Goal: Task Accomplishment & Management: Complete application form

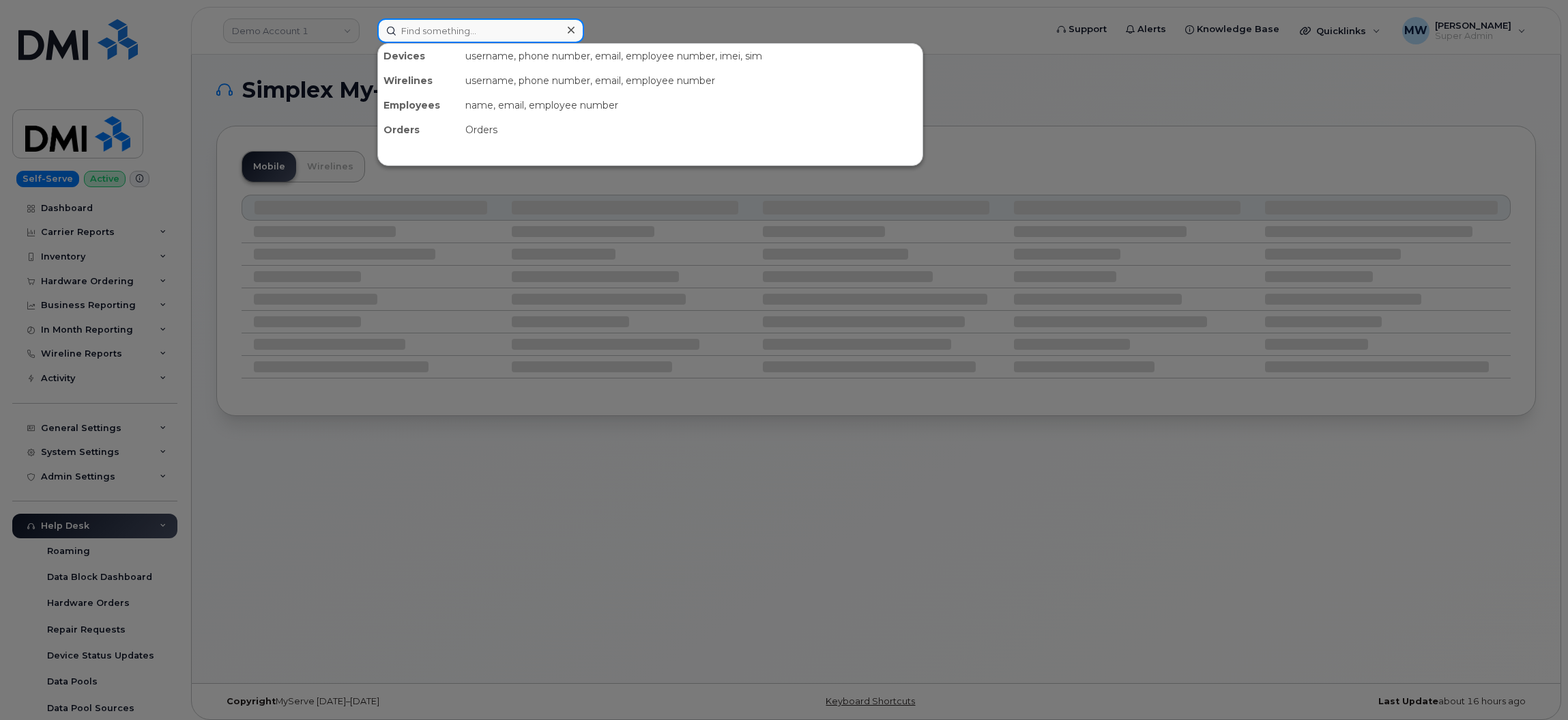
click at [481, 35] on input at bounding box center [481, 30] width 206 height 24
paste input "8645177692"
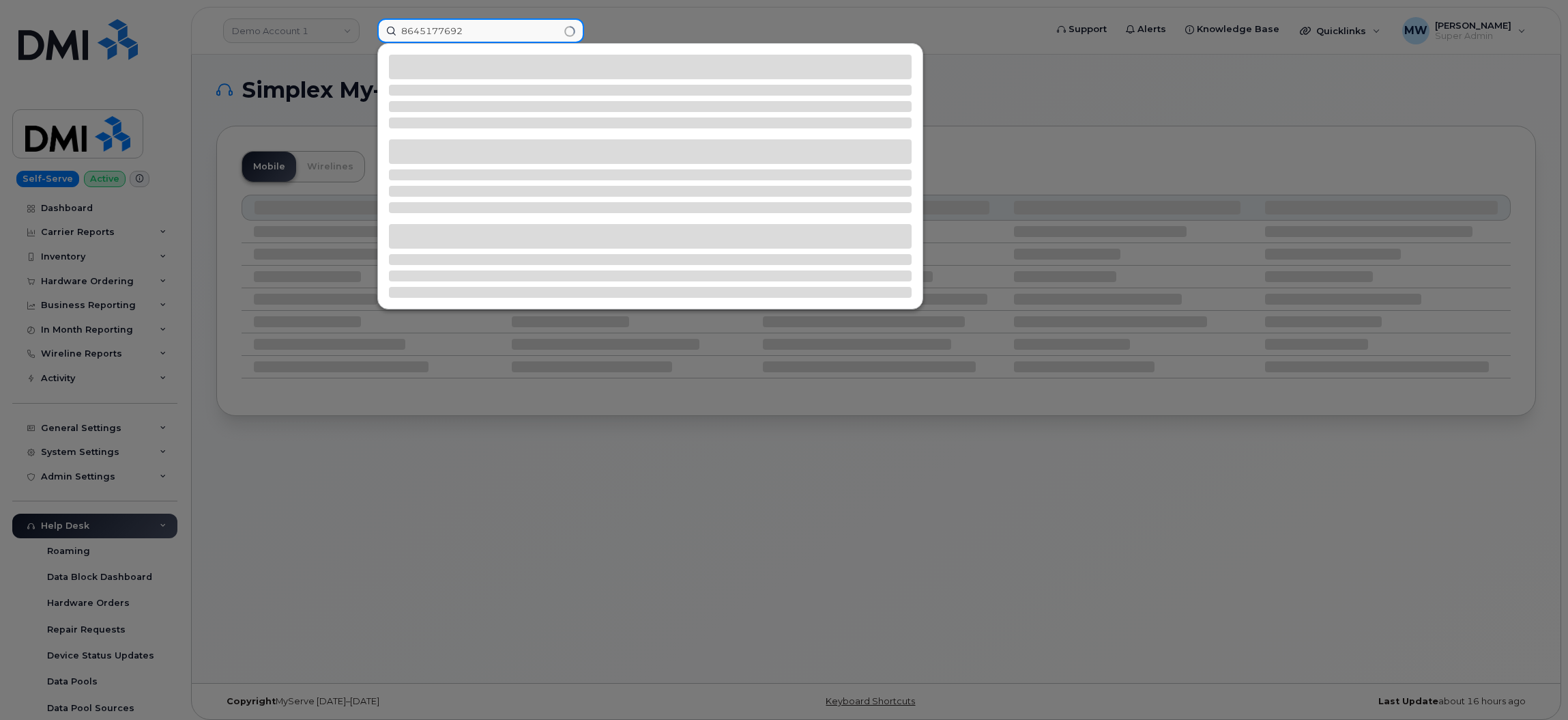
type input "8645177692"
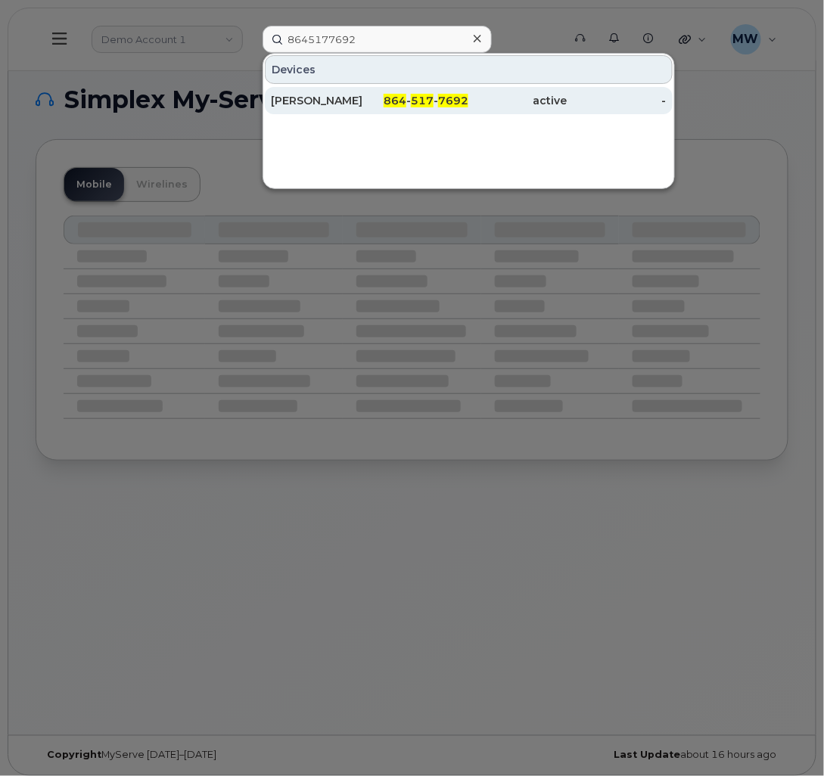
click at [400, 107] on div "864 - 517 - 7692" at bounding box center [419, 100] width 99 height 15
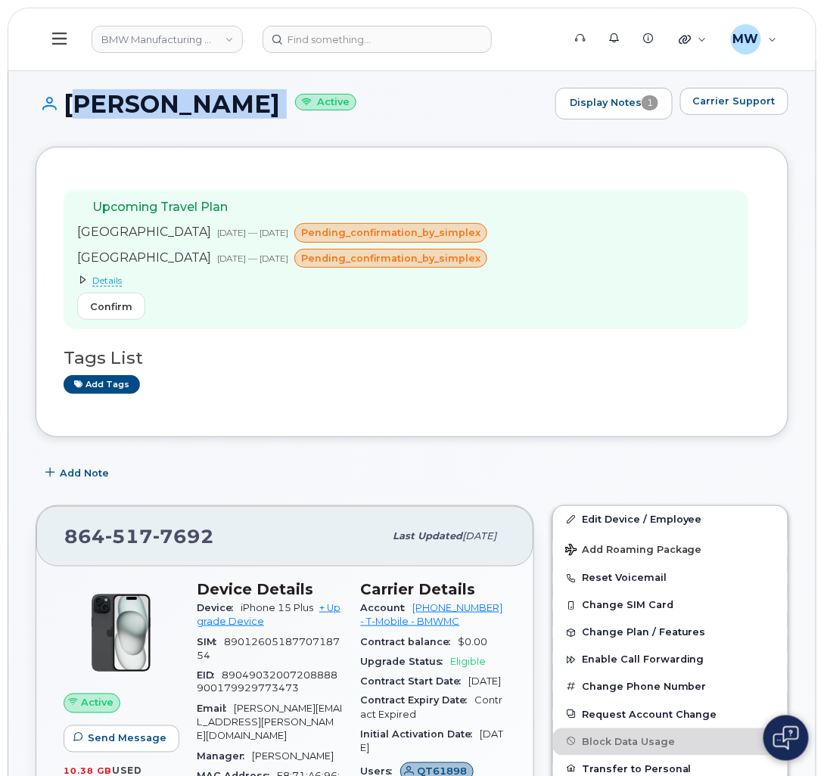
drag, startPoint x: 223, startPoint y: 110, endPoint x: 65, endPoint y: 93, distance: 159.1
click at [65, 93] on h1 "Trung Phan Active" at bounding box center [292, 104] width 512 height 26
copy h1 "Trung Phan"
drag, startPoint x: 409, startPoint y: 608, endPoint x: 475, endPoint y: 608, distance: 65.1
click at [475, 608] on div "Account 972523090 - T-Mobile - BMWMC" at bounding box center [434, 616] width 146 height 34
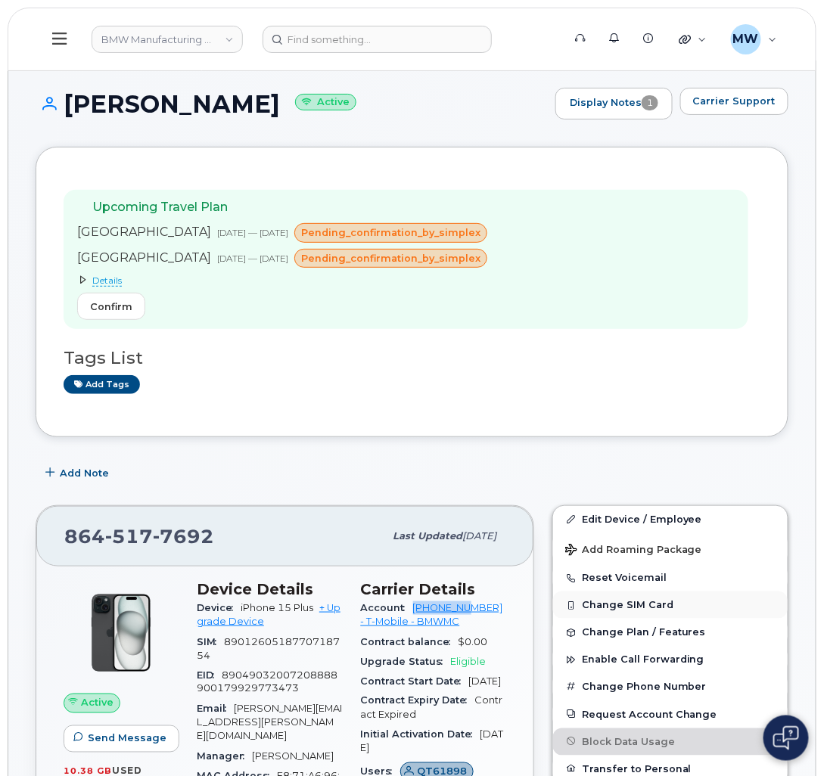
copy link "972523090"
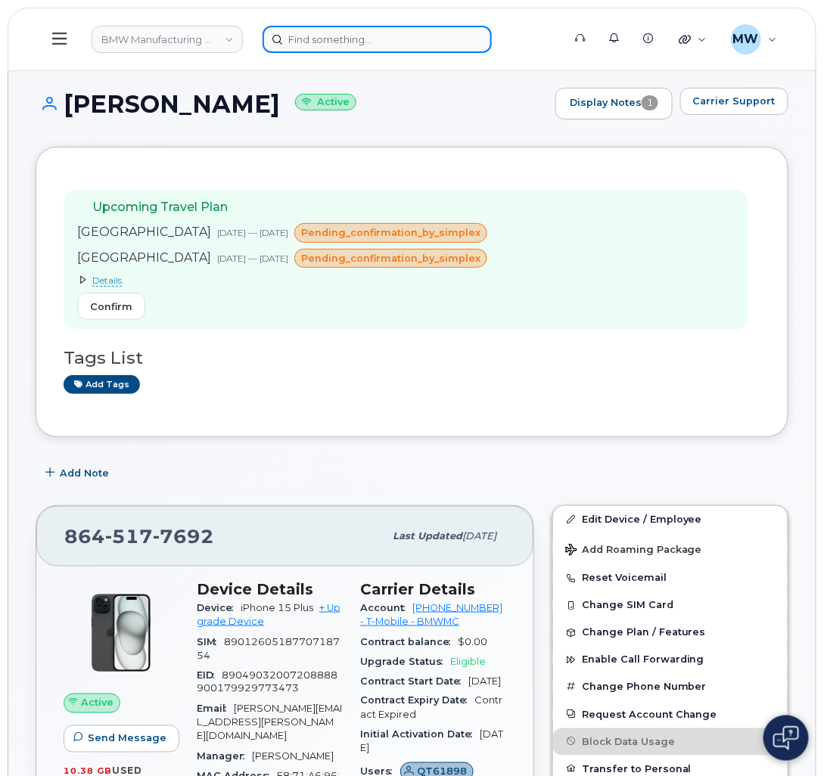
click at [311, 39] on input at bounding box center [377, 39] width 229 height 27
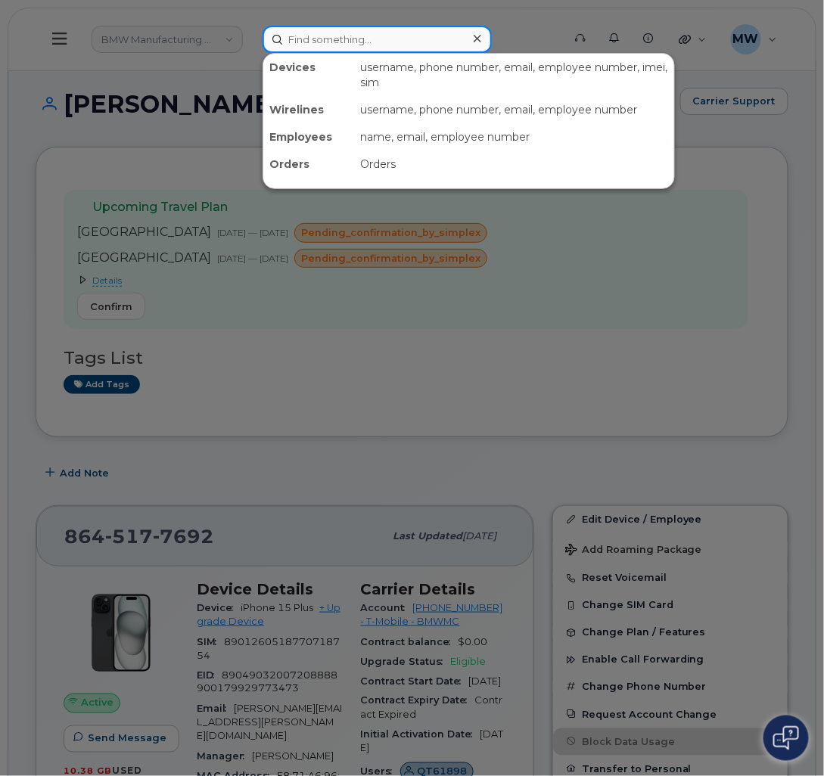
paste input "8643866226"
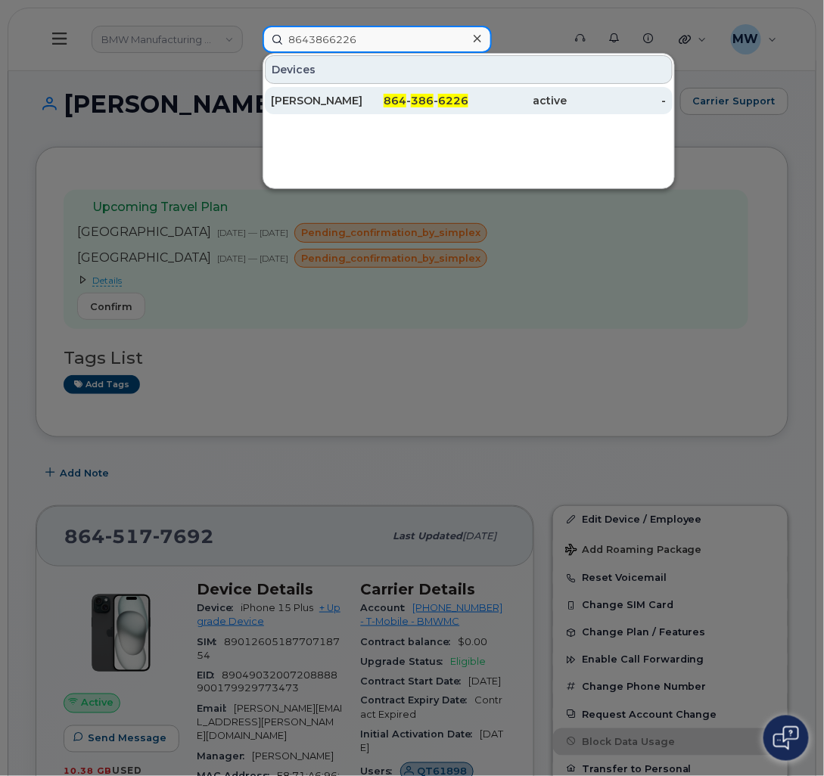
type input "8643866226"
click at [475, 107] on div "active" at bounding box center [517, 100] width 99 height 15
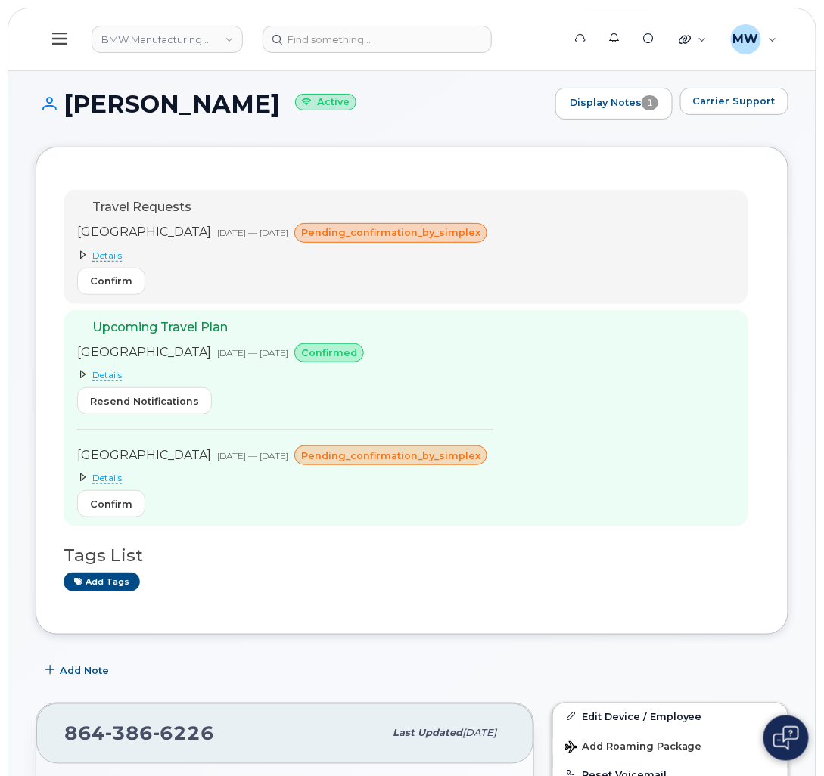
drag, startPoint x: 261, startPoint y: 101, endPoint x: 70, endPoint y: 106, distance: 191.5
click at [70, 106] on h1 "Markus Mueller Active" at bounding box center [292, 104] width 512 height 26
copy h1 "[PERSON_NAME]"
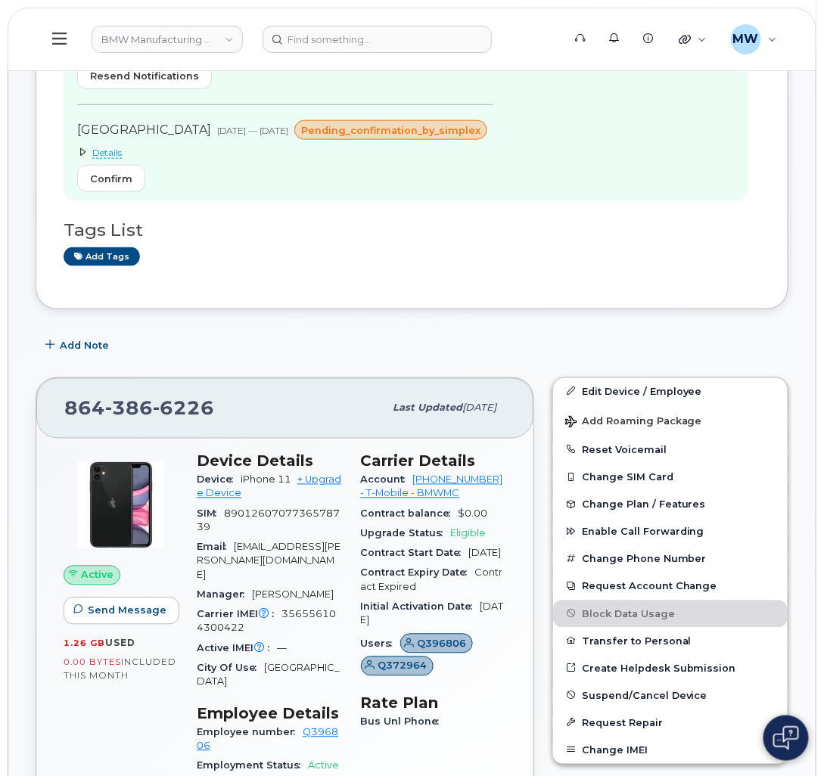
scroll to position [340, 0]
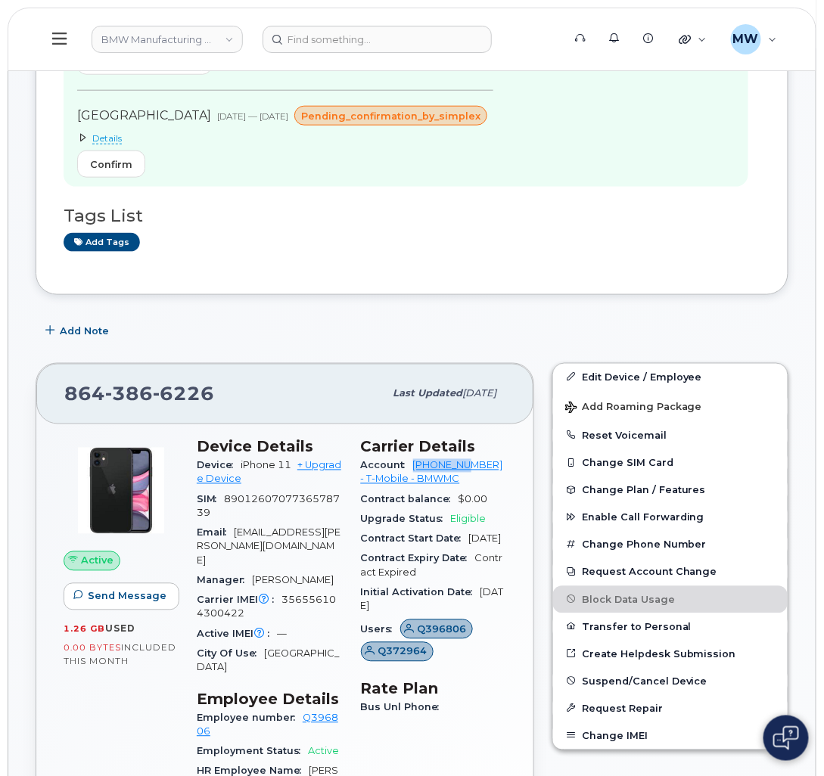
drag, startPoint x: 424, startPoint y: 475, endPoint x: 474, endPoint y: 475, distance: 50.0
click at [474, 475] on div "Account 972523090 - T-Mobile - BMWMC" at bounding box center [434, 473] width 146 height 34
copy link "972523090"
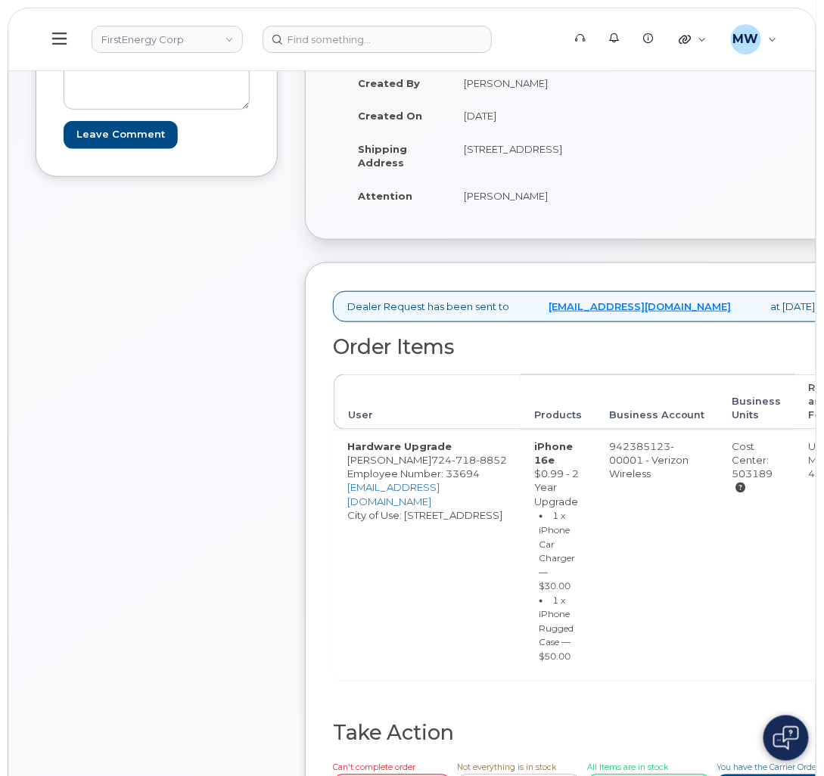
scroll to position [454, 0]
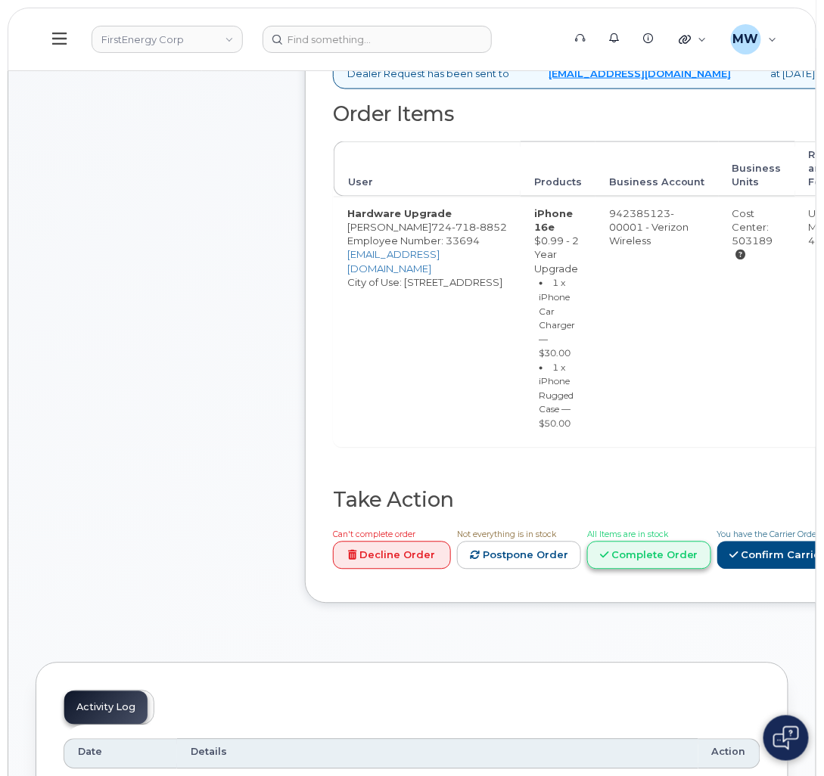
click at [711, 562] on link "Complete Order" at bounding box center [649, 556] width 124 height 28
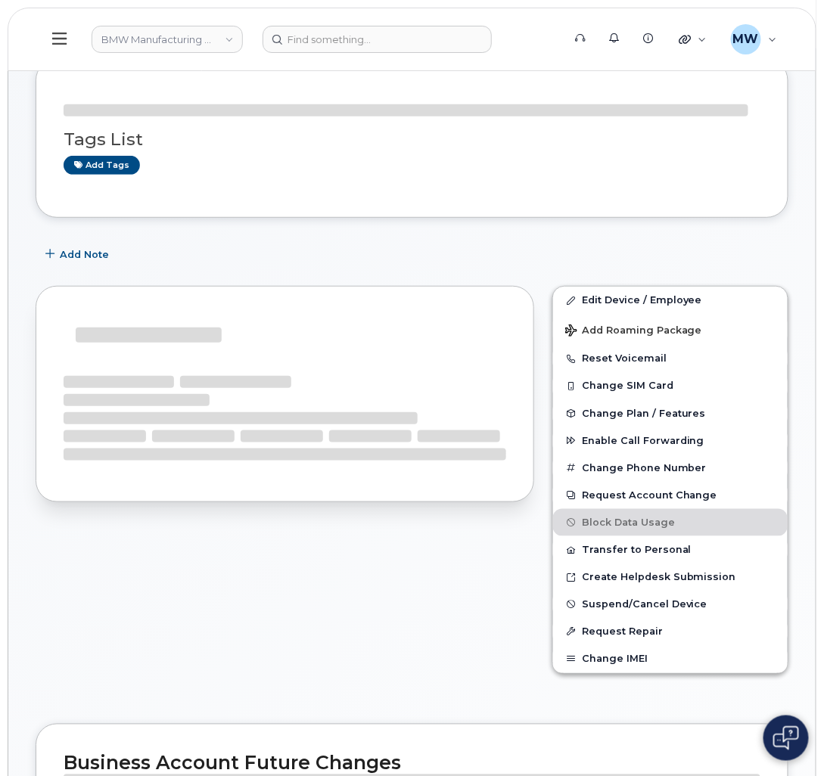
scroll to position [114, 0]
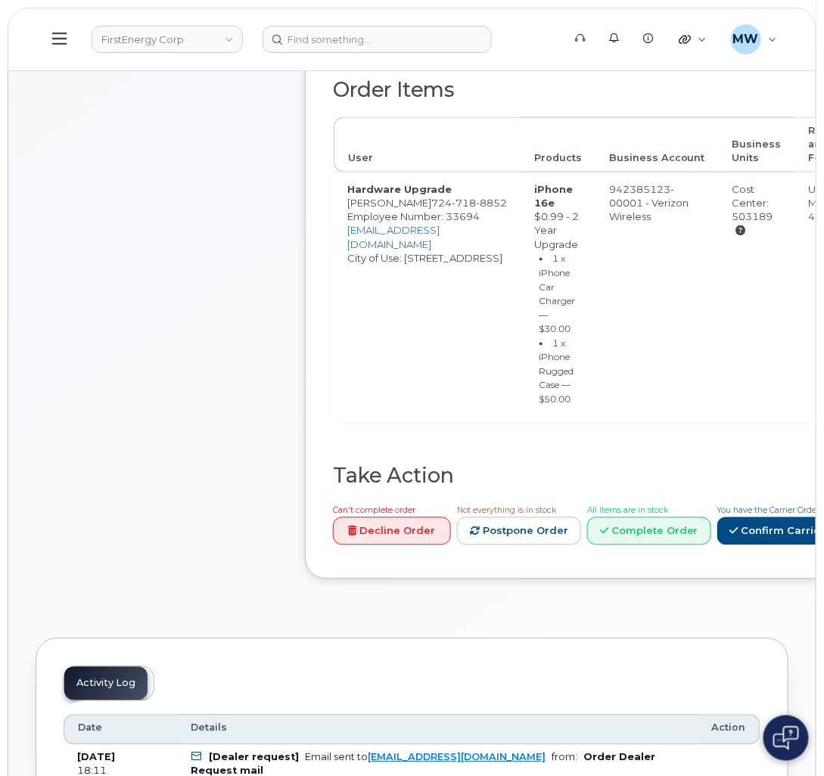
scroll to position [567, 0]
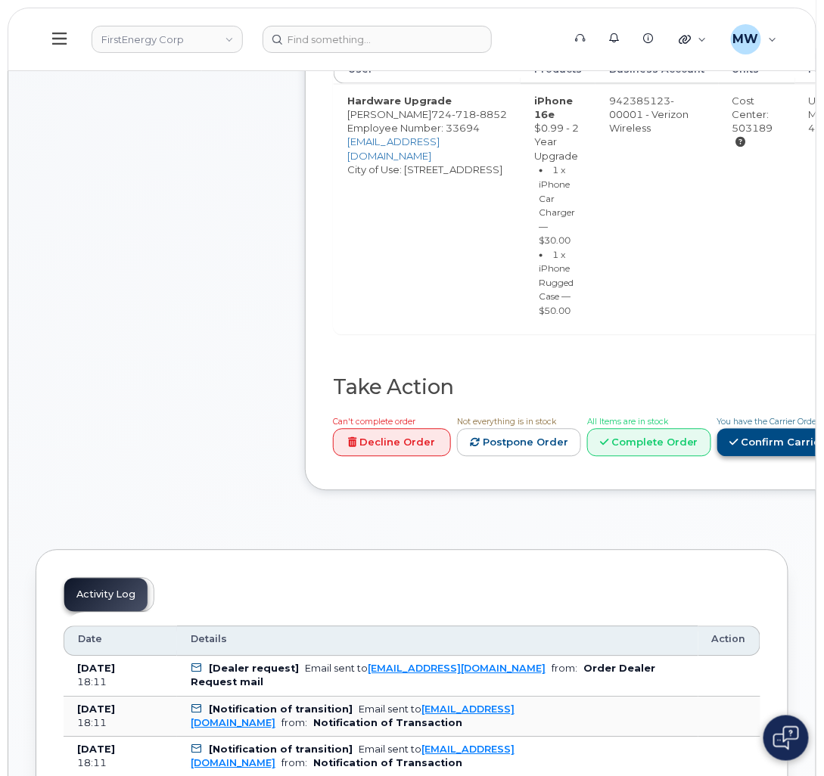
click at [717, 457] on link "Confirm Carrier Order" at bounding box center [795, 443] width 156 height 28
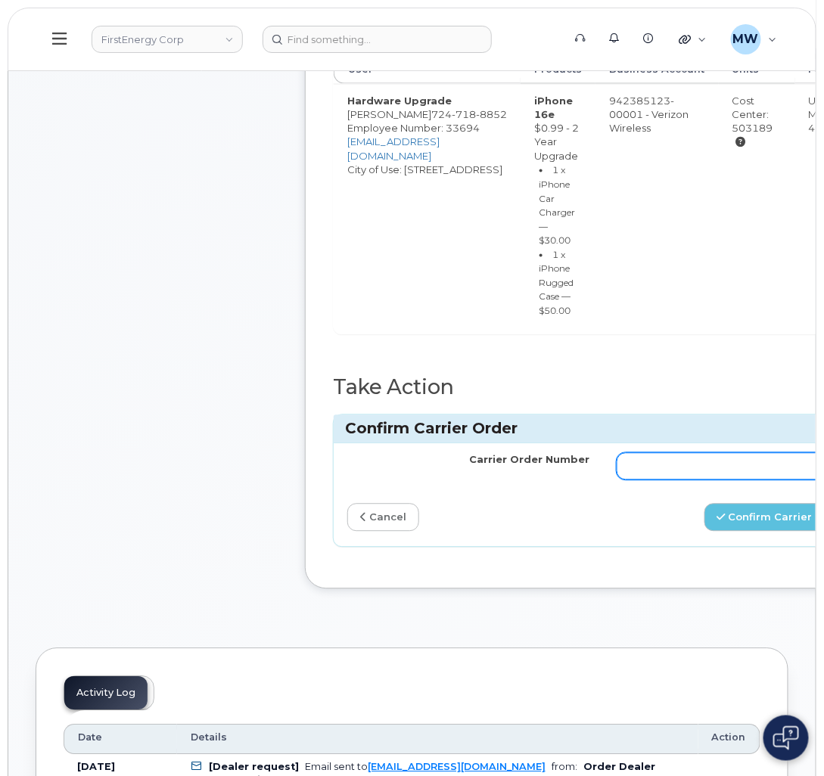
click at [716, 469] on td at bounding box center [737, 466] width 269 height 45
click at [717, 481] on input "Carrier Order Number" at bounding box center [738, 466] width 242 height 27
paste input "MB3000586668693"
type input "MB3000586668693"
click at [758, 532] on button "Confirm Carrier Order" at bounding box center [783, 518] width 156 height 28
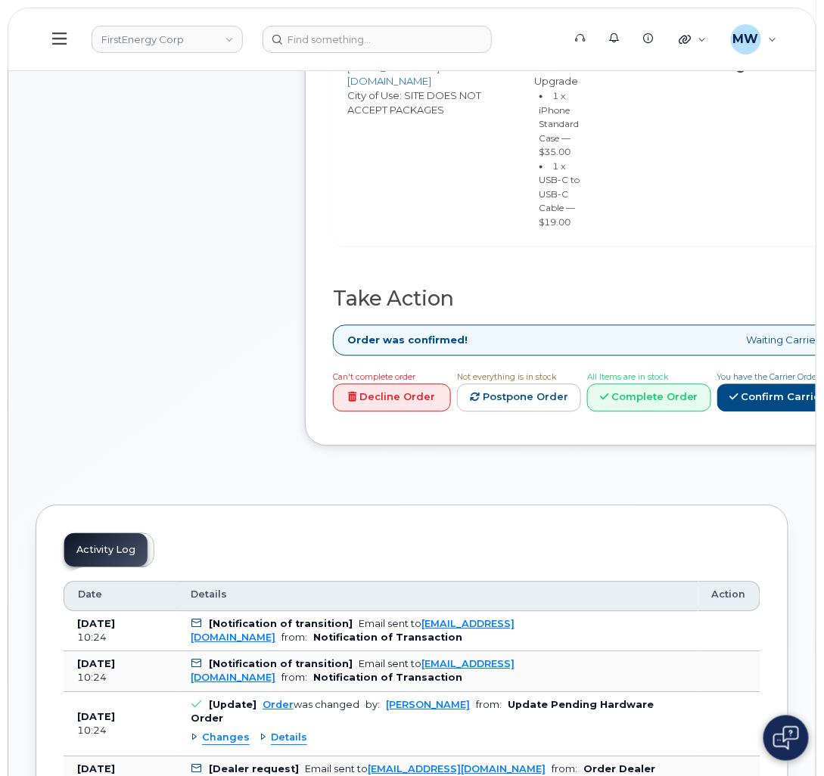
scroll to position [680, 0]
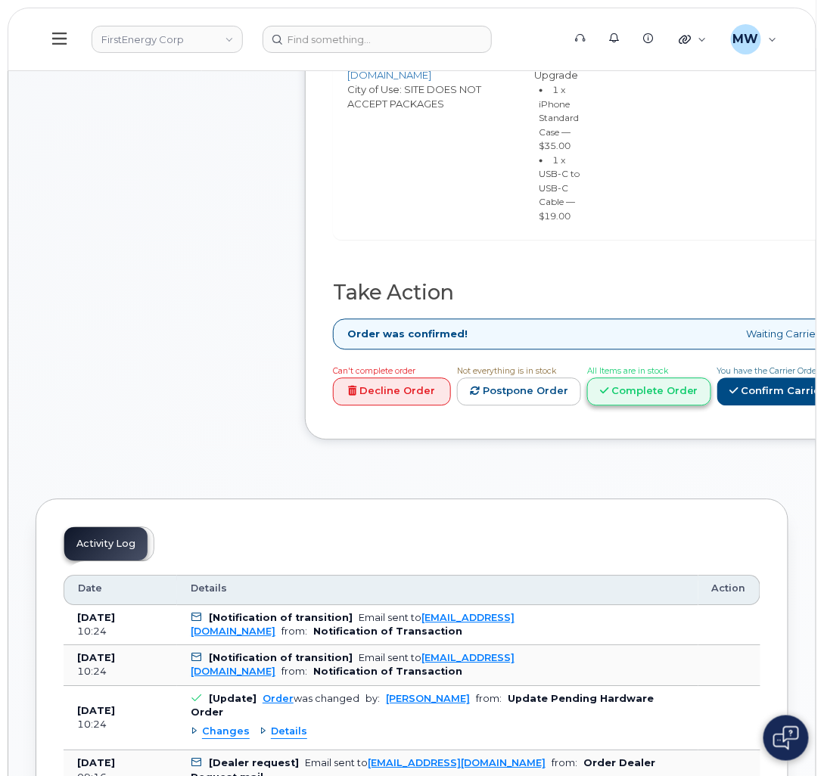
click at [711, 406] on link "Complete Order" at bounding box center [649, 392] width 124 height 28
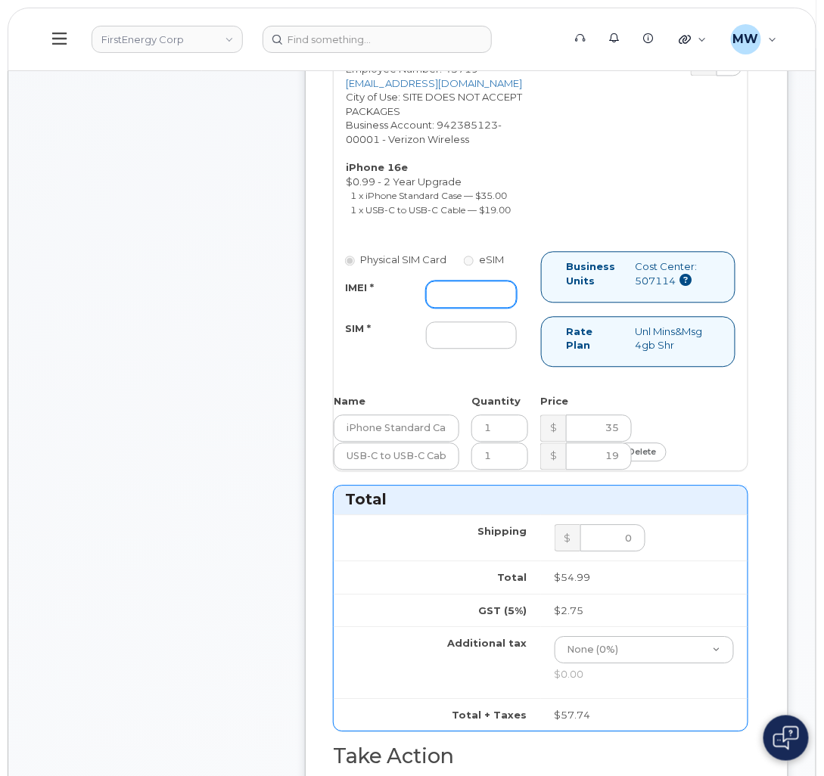
click at [484, 309] on input "IMEI *" at bounding box center [471, 295] width 91 height 27
paste input "355852810611074"
type input "355852810611074"
click at [460, 350] on input "SIM *" at bounding box center [471, 335] width 91 height 27
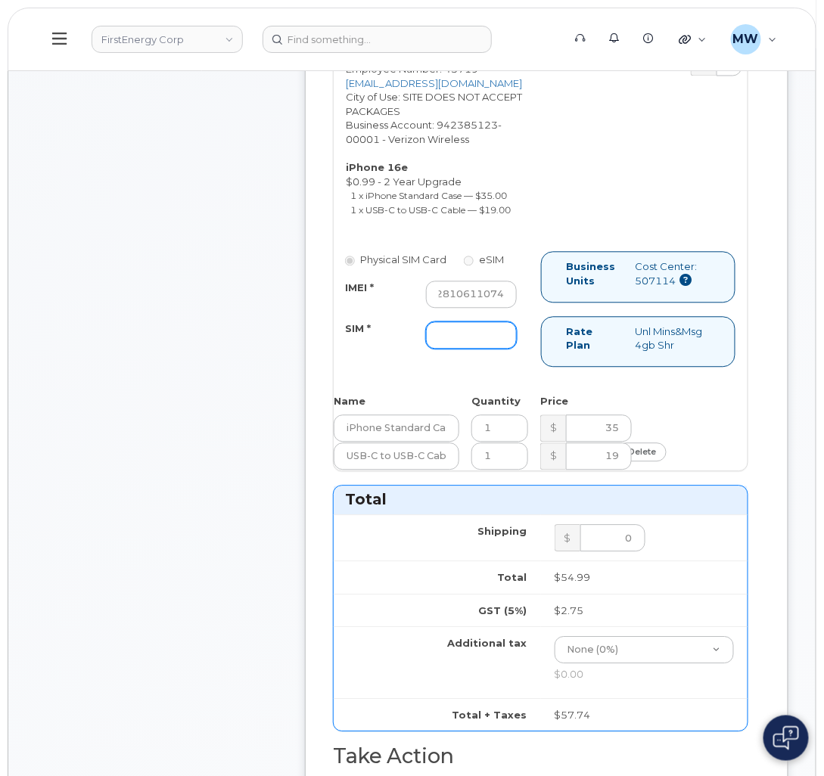
scroll to position [0, 0]
type input "NA"
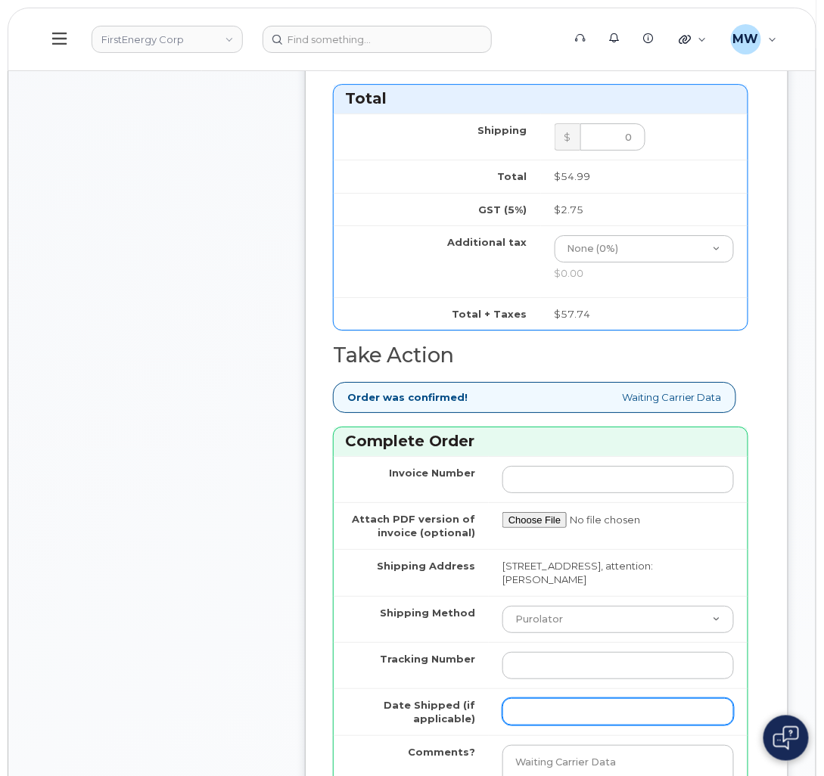
scroll to position [1362, 0]
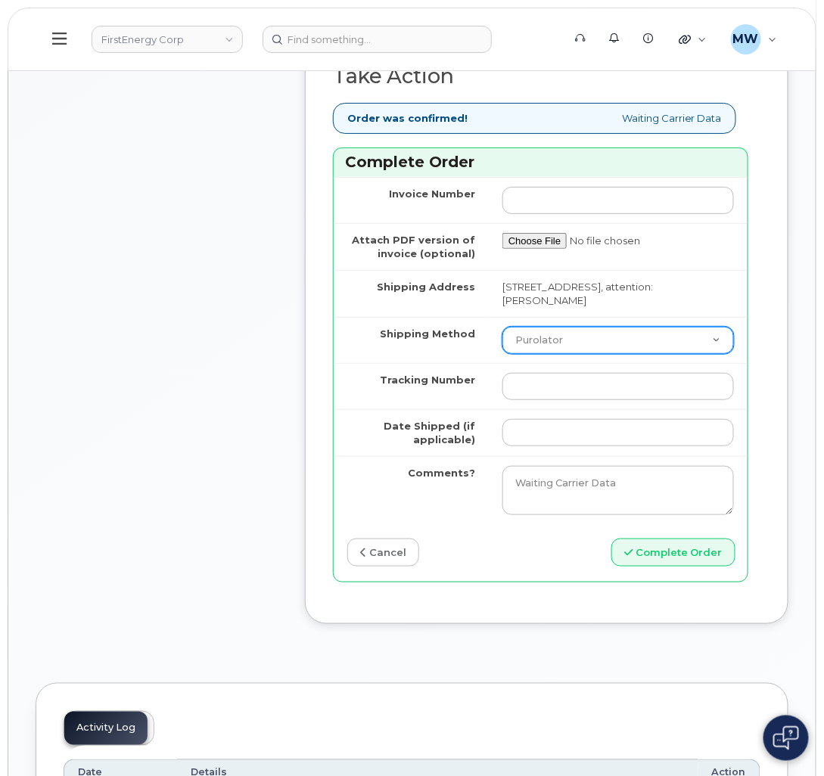
drag, startPoint x: 605, startPoint y: 375, endPoint x: 603, endPoint y: 391, distance: 15.2
click at [603, 363] on td "Purolator UPS FedEx Canada Post Courier Other Drop Off Pick Up" at bounding box center [618, 340] width 259 height 46
select select "UPS"
click at [503, 354] on select "Purolator UPS FedEx Canada Post Courier Other Drop Off Pick Up" at bounding box center [619, 340] width 232 height 27
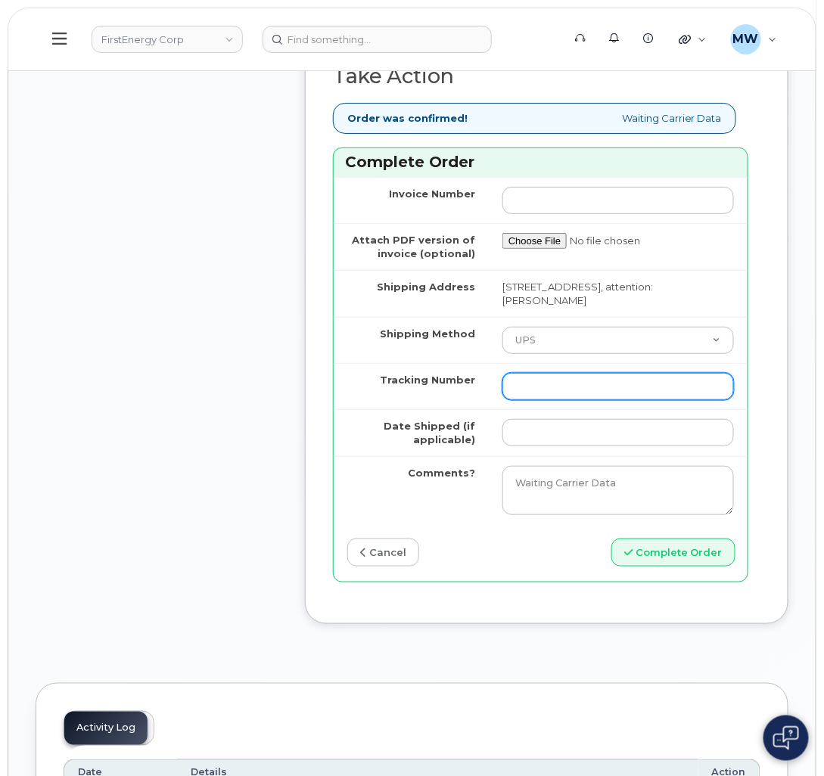
click at [590, 400] on input "Tracking Number" at bounding box center [619, 386] width 232 height 27
paste input "1Z3W39X62953208975"
type input "1Z3W39X62953208975"
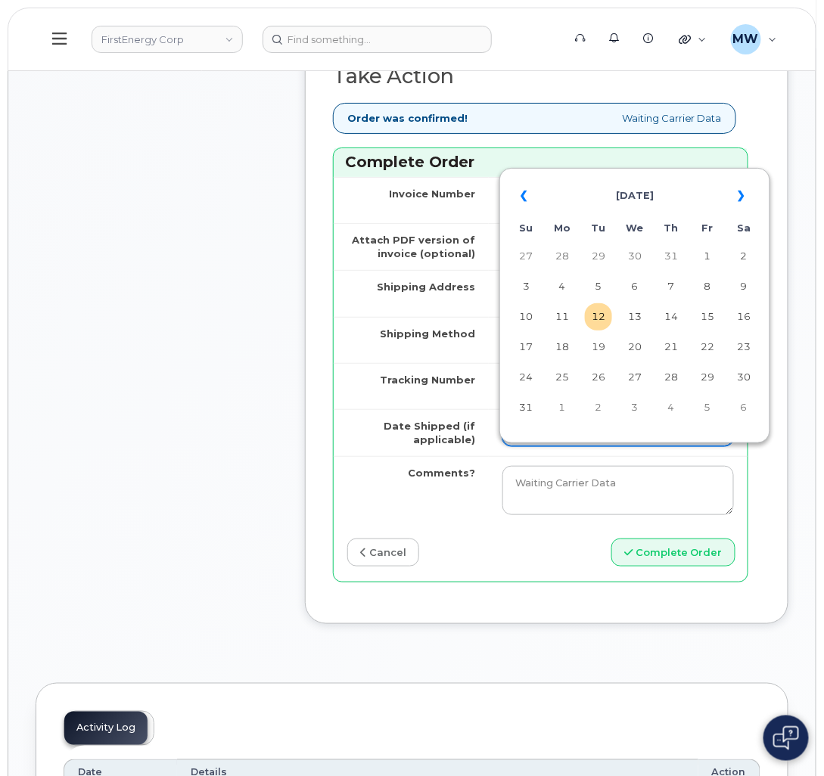
click at [574, 447] on input "Date Shipped (if applicable)" at bounding box center [619, 432] width 232 height 27
click at [571, 313] on td "11" at bounding box center [562, 316] width 27 height 27
type input "2025-08-11"
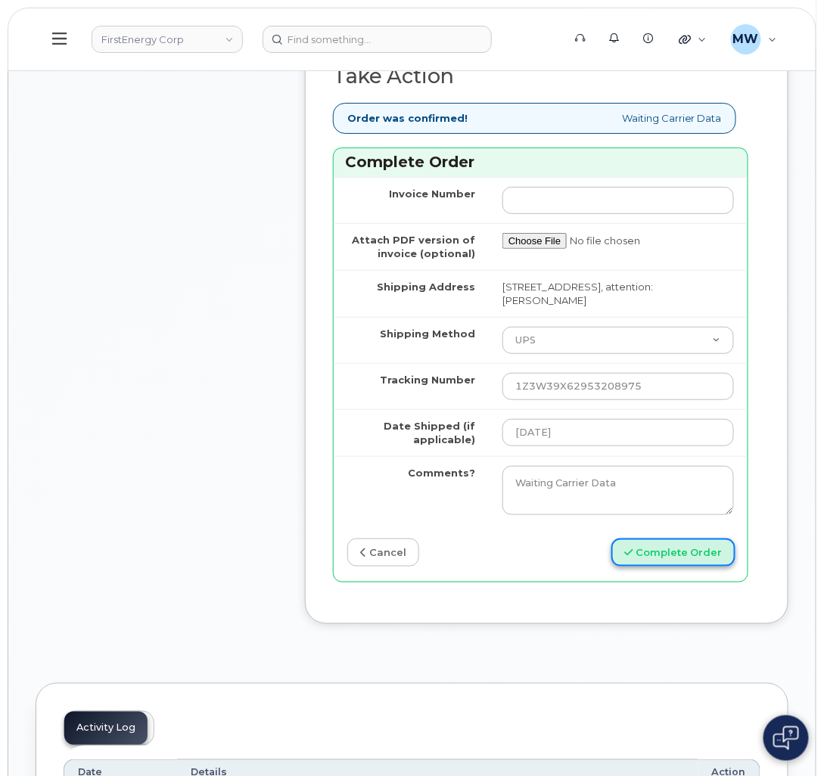
click at [667, 567] on button "Complete Order" at bounding box center [674, 553] width 124 height 28
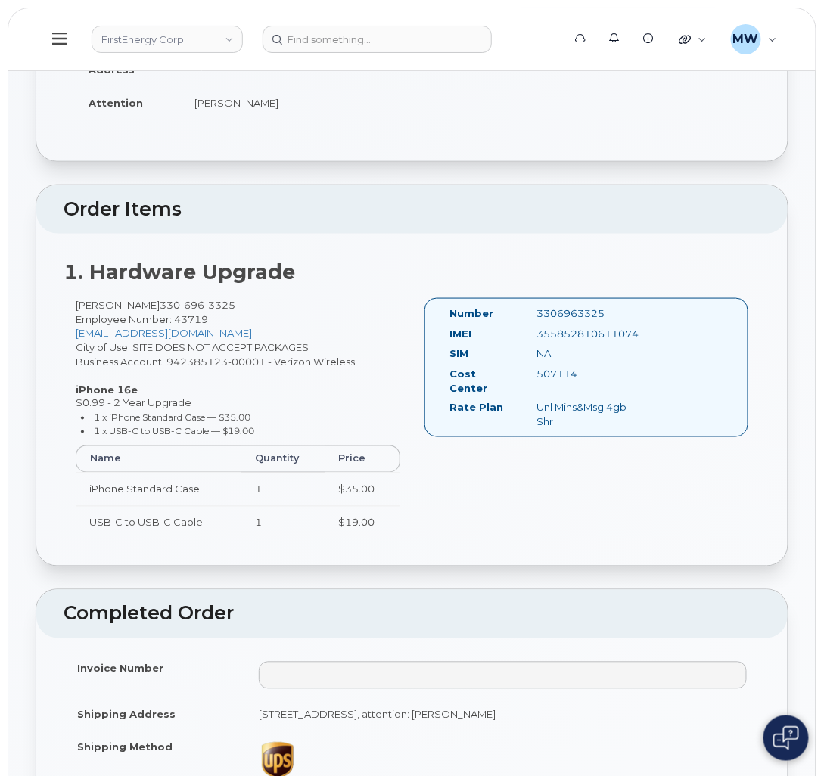
scroll to position [340, 0]
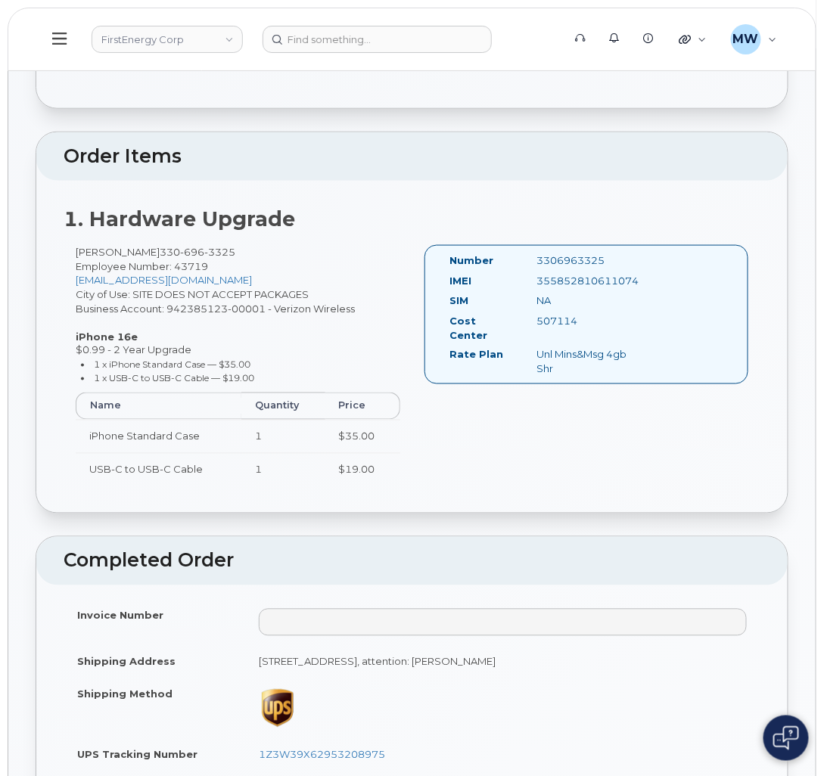
click at [593, 259] on div "3306963325" at bounding box center [585, 261] width 121 height 14
copy div "3306963325"
click at [580, 281] on div "355852810611074" at bounding box center [585, 281] width 121 height 14
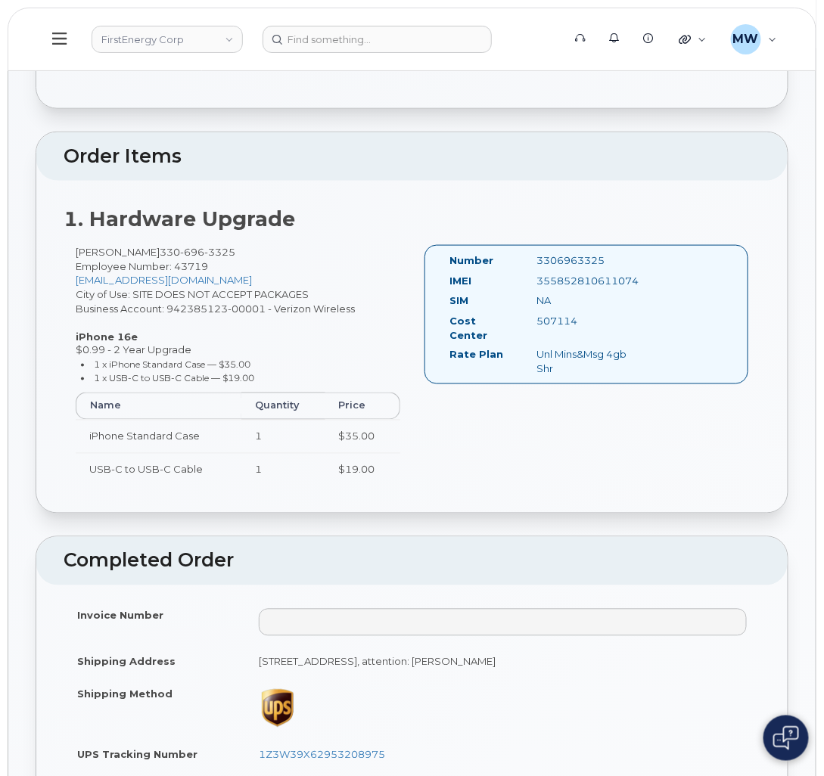
copy div "355852810611074"
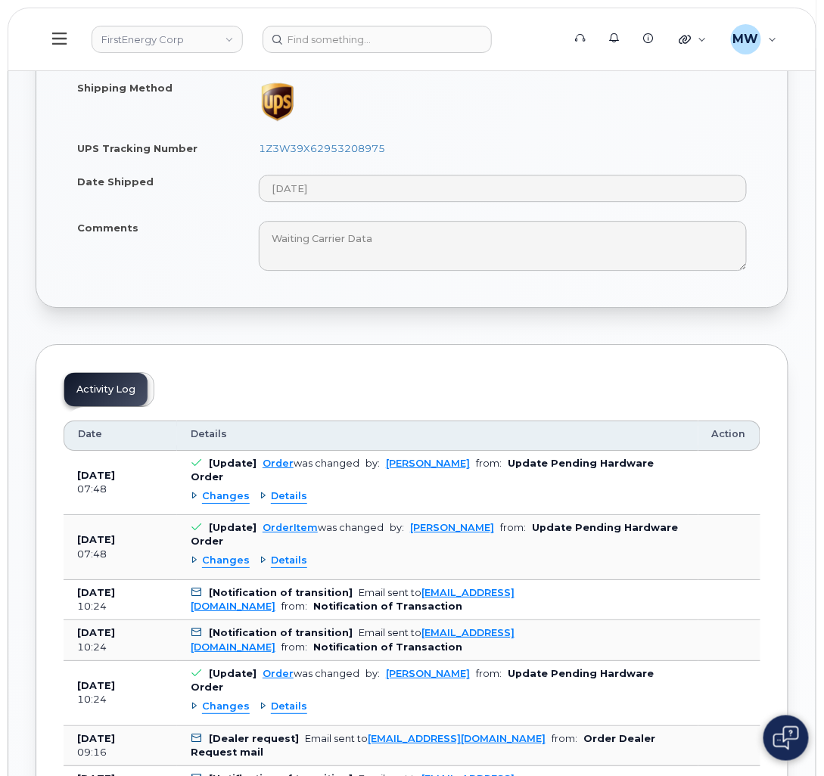
scroll to position [908, 0]
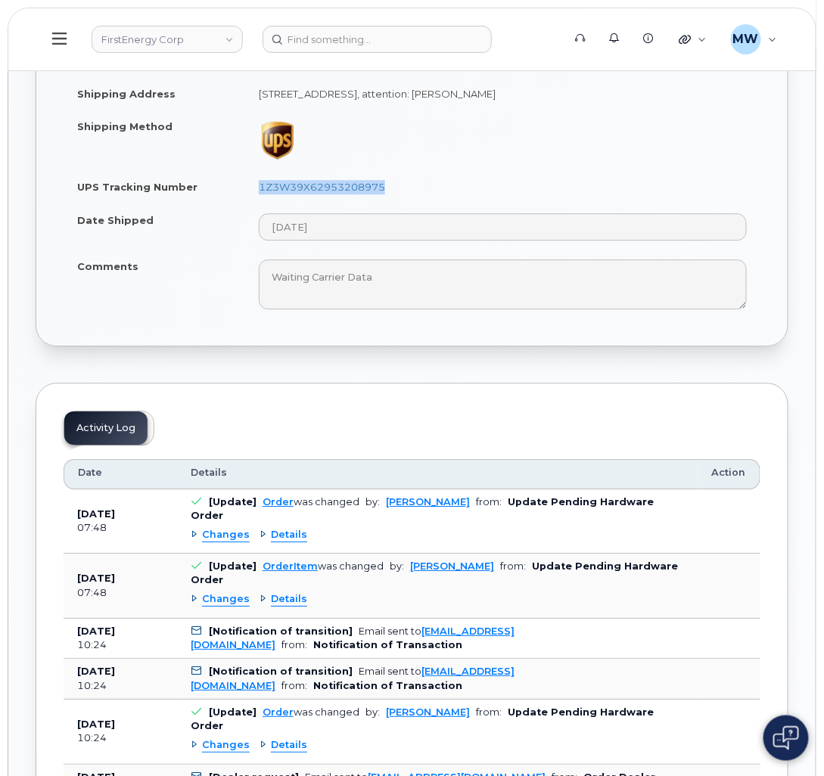
drag, startPoint x: 402, startPoint y: 191, endPoint x: 253, endPoint y: 197, distance: 149.2
click at [253, 197] on td "1Z3W39X62953208975" at bounding box center [502, 186] width 515 height 33
copy link "1Z3W39X62953208975"
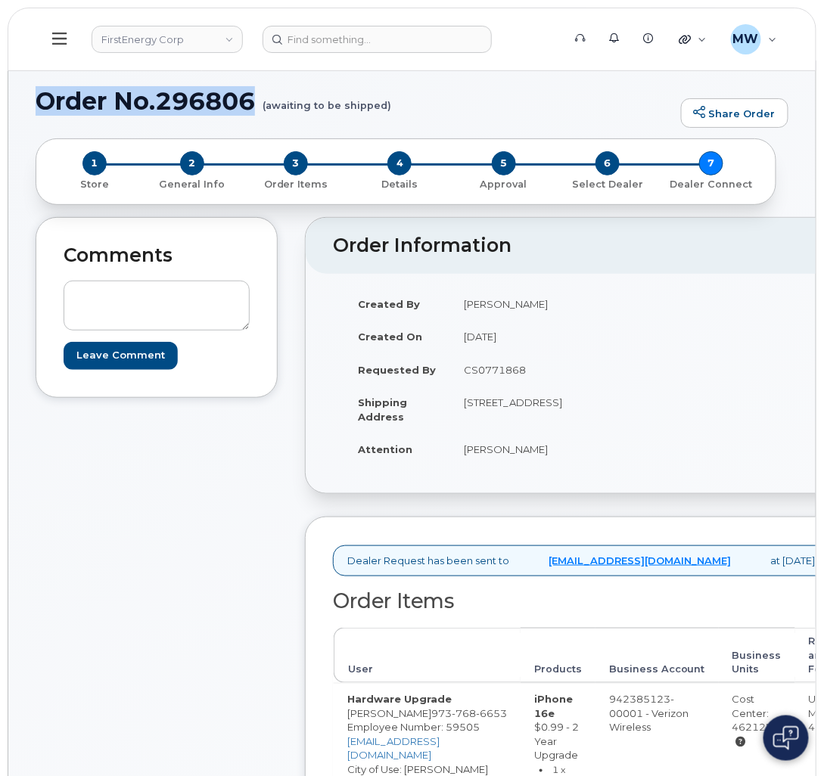
drag, startPoint x: 256, startPoint y: 99, endPoint x: 20, endPoint y: 99, distance: 236.1
copy h1 "Order No.296806"
click at [101, 497] on div "Comments Leave Comment" at bounding box center [157, 722] width 242 height 1010
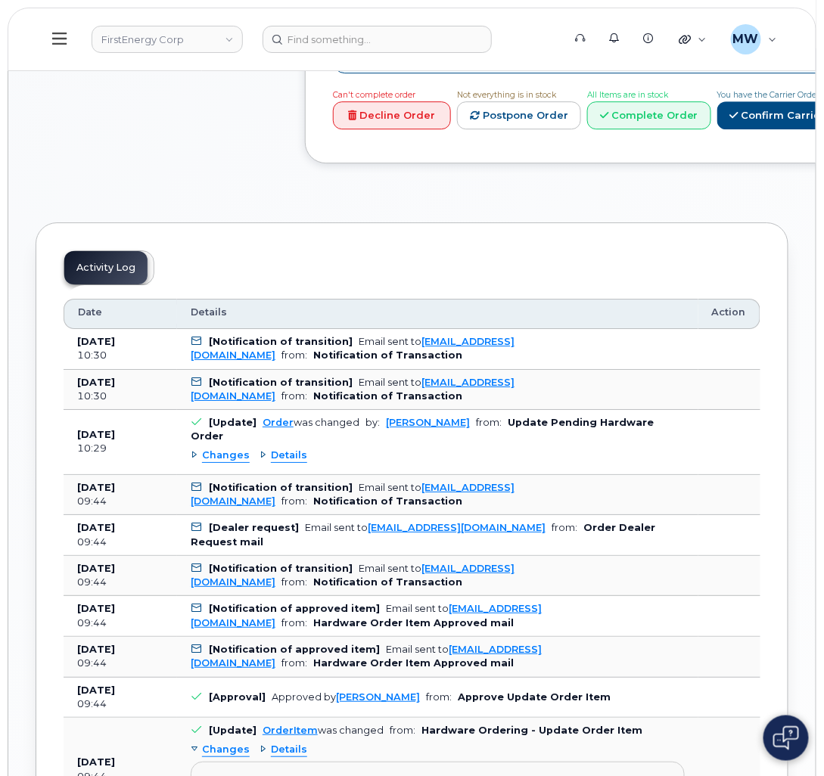
scroll to position [133, 0]
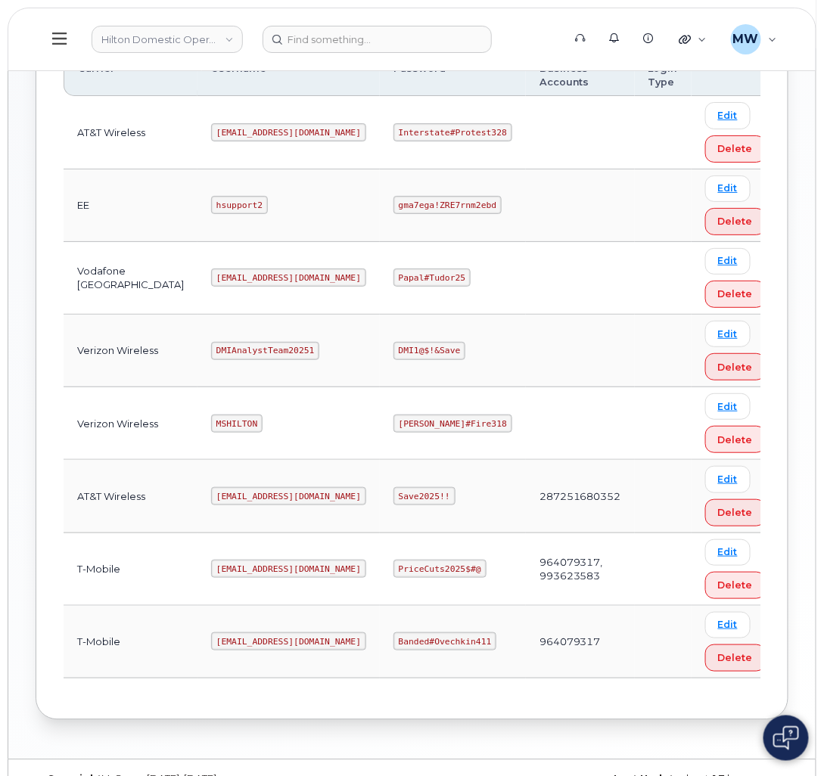
scroll to position [511, 0]
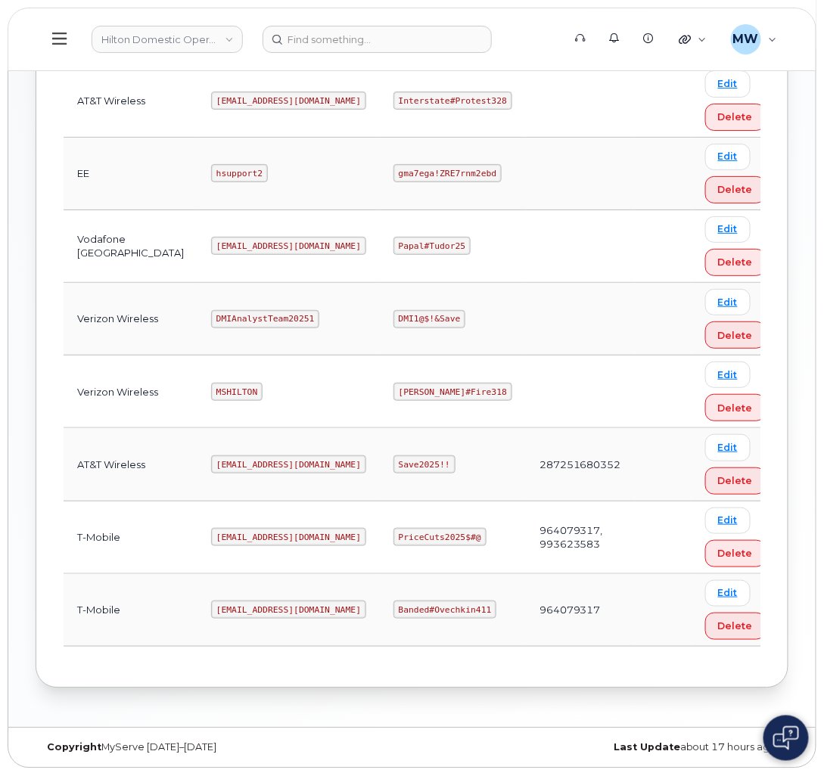
click at [400, 95] on code "Interstate#Protest328" at bounding box center [453, 101] width 119 height 18
copy code "Interstate#Protest328"
